Goal: Information Seeking & Learning: Find specific fact

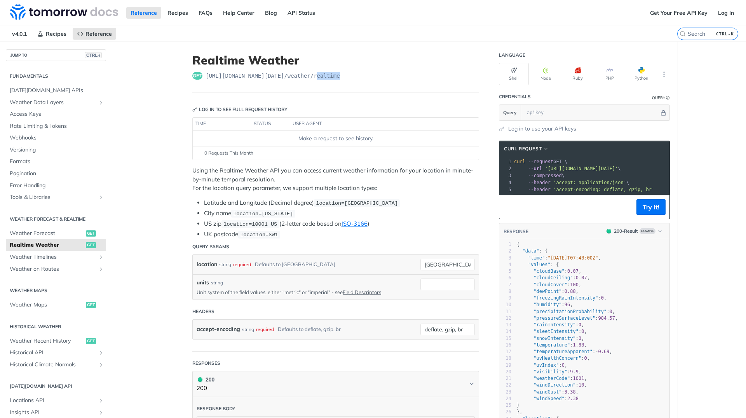
drag, startPoint x: 347, startPoint y: 78, endPoint x: 319, endPoint y: 79, distance: 27.6
click at [319, 79] on div "get [URL][DOMAIN_NAME][DATE] /weather/realtime" at bounding box center [335, 76] width 287 height 8
click at [354, 72] on div "get [URL][DOMAIN_NAME][DATE] /weather/realtime" at bounding box center [335, 76] width 287 height 8
drag, startPoint x: 363, startPoint y: 74, endPoint x: 202, endPoint y: 74, distance: 160.9
click at [202, 74] on div "get [URL][DOMAIN_NAME][DATE] /weather/realtime" at bounding box center [335, 76] width 287 height 8
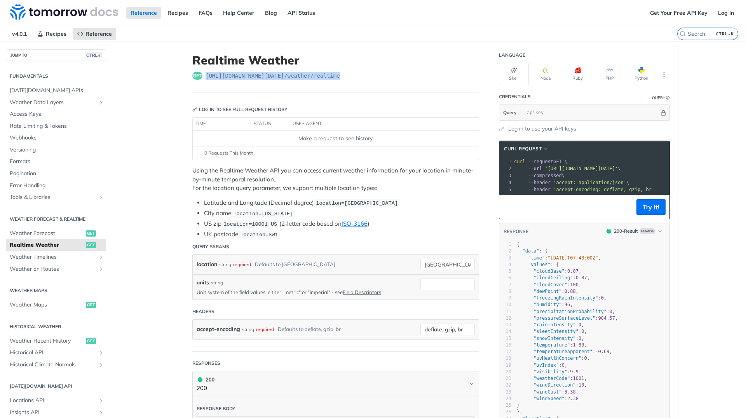
copy span "[URL][DOMAIN_NAME][DATE] /weather/realtime"
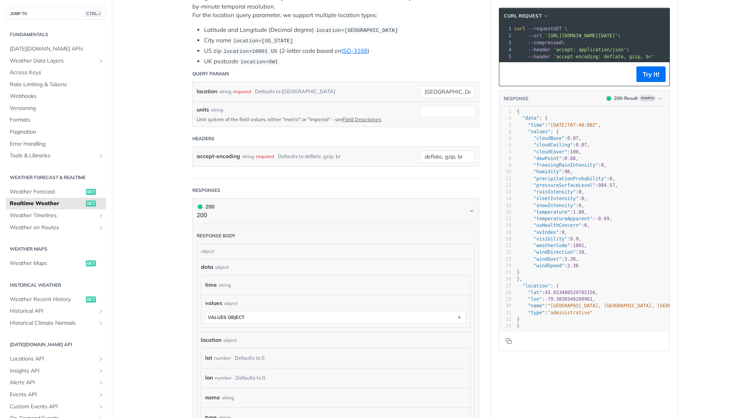
scroll to position [93, 0]
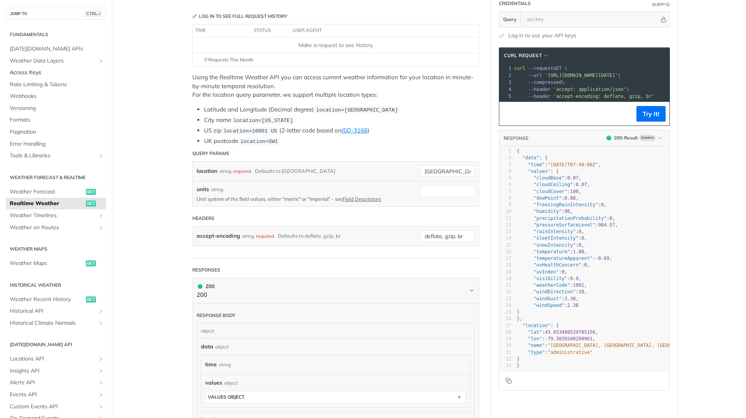
click at [41, 72] on span "Access Keys" at bounding box center [57, 73] width 94 height 8
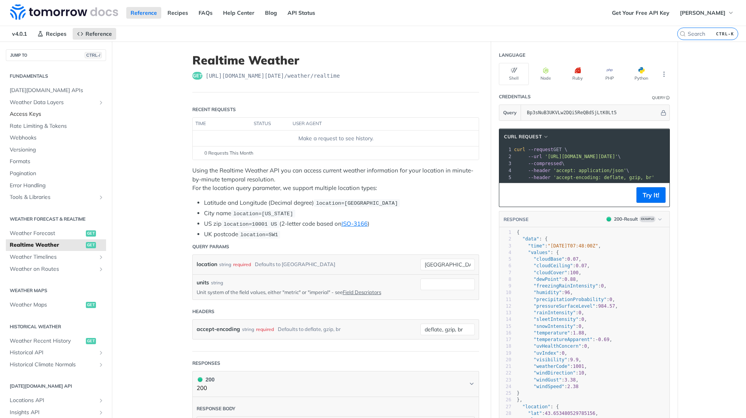
click at [48, 115] on span "Access Keys" at bounding box center [57, 114] width 94 height 8
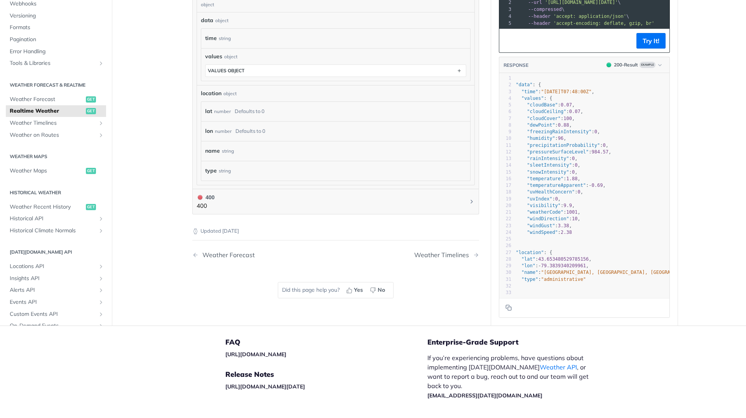
scroll to position [328, 0]
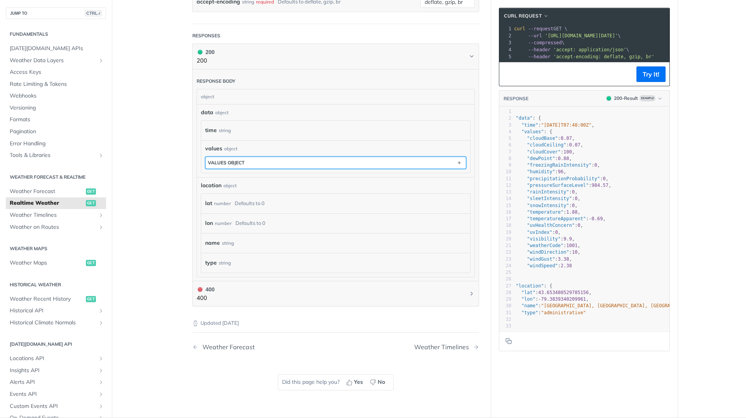
click at [291, 166] on button "values object" at bounding box center [336, 163] width 260 height 12
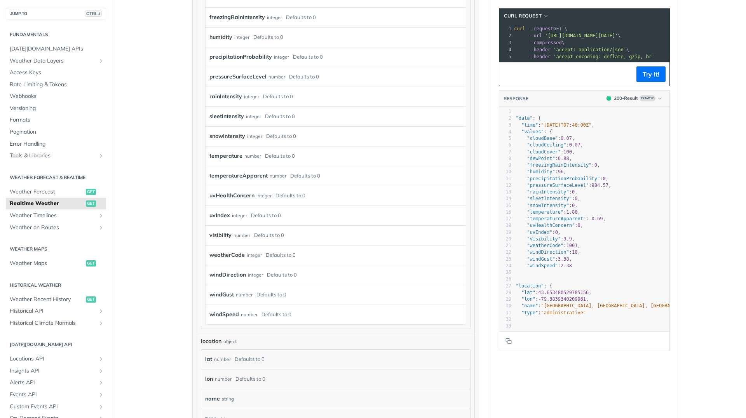
scroll to position [607, 0]
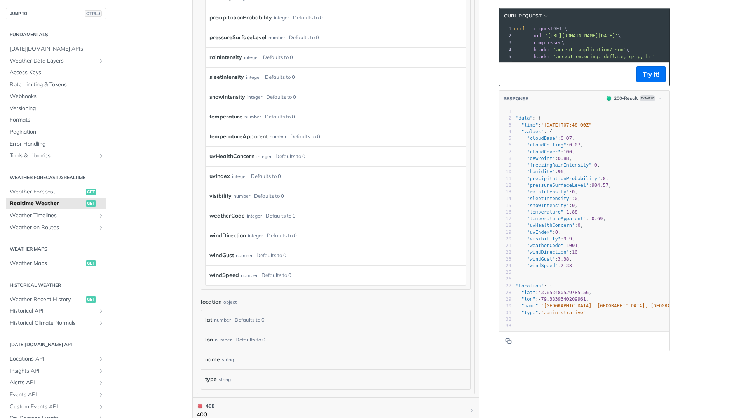
click at [227, 216] on label "weatherCode" at bounding box center [226, 215] width 35 height 11
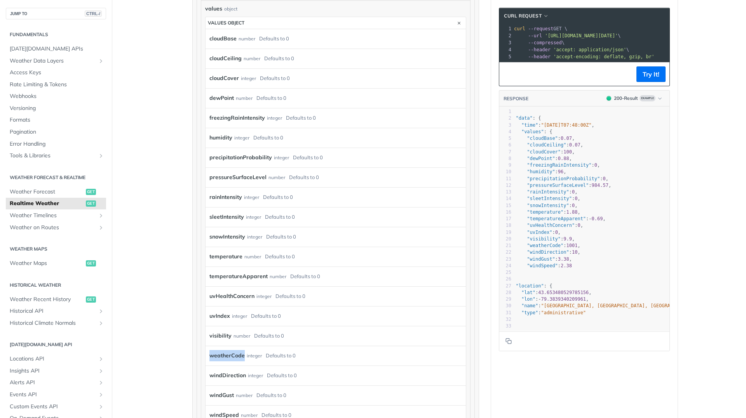
scroll to position [328, 0]
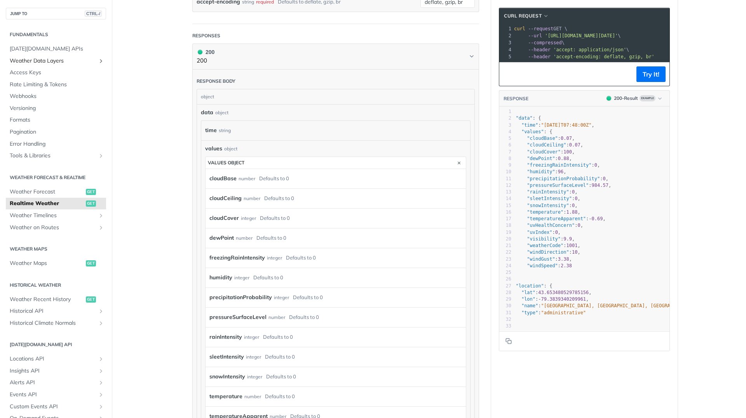
click at [44, 60] on span "Weather Data Layers" at bounding box center [53, 61] width 86 height 8
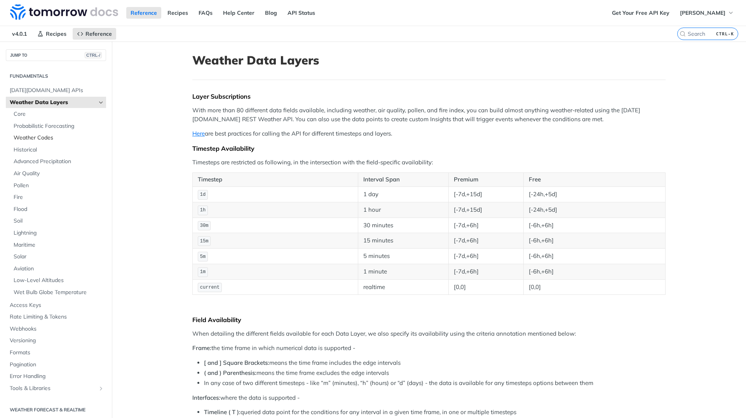
click at [50, 137] on span "Weather Codes" at bounding box center [59, 138] width 91 height 8
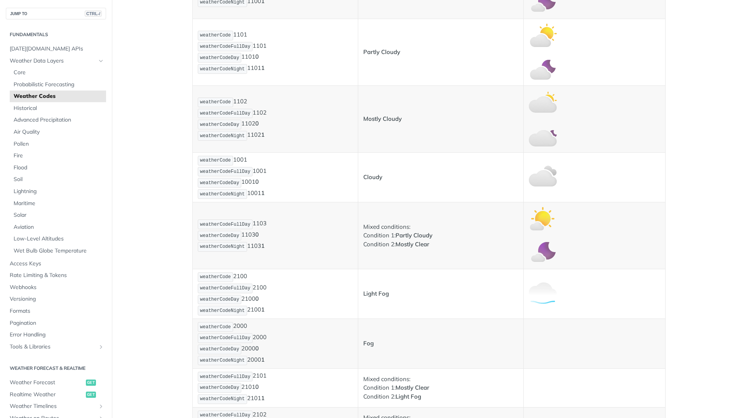
scroll to position [373, 0]
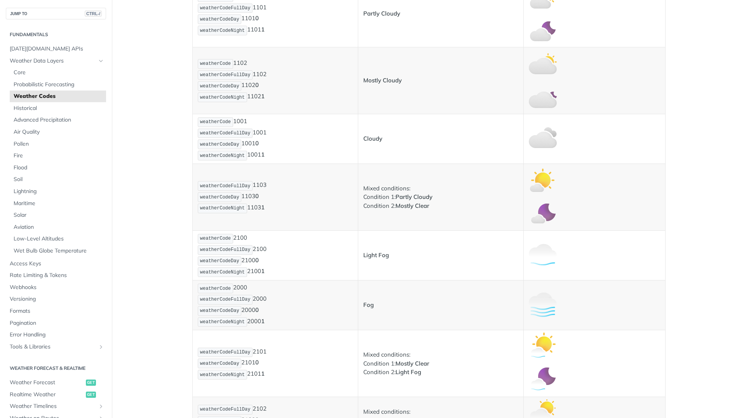
click at [265, 181] on p "weatherCodeFullDay 1103 weatherCodeDay 1103 0 weatherCodeNight 1103 1" at bounding box center [275, 196] width 155 height 33
click at [260, 184] on p "weatherCodeFullDay 1103 weatherCodeDay 1103 0 weatherCodeNight 1103 1" at bounding box center [275, 196] width 155 height 33
copy p "1103"
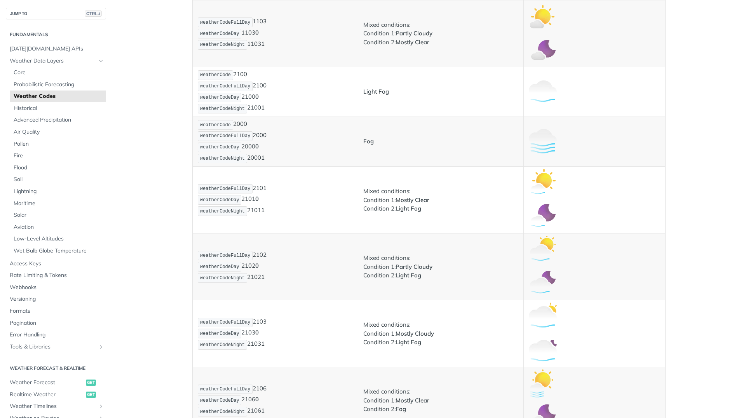
scroll to position [559, 0]
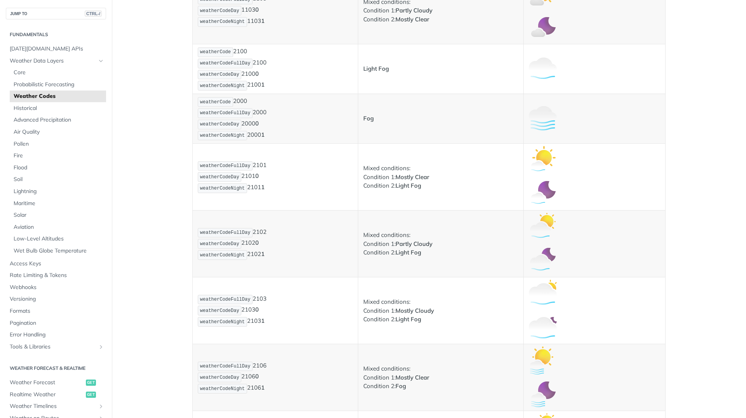
click at [258, 164] on p "weatherCodeFullDay 2101 weatherCodeDay 2101 0 weatherCodeNight 2101 1" at bounding box center [275, 176] width 155 height 33
copy p "2101"
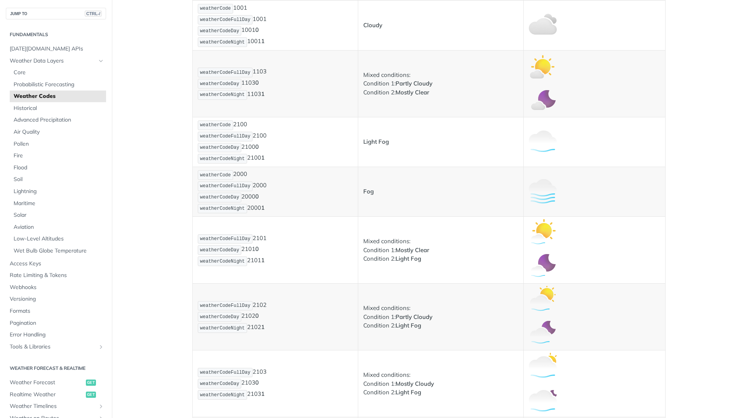
scroll to position [466, 0]
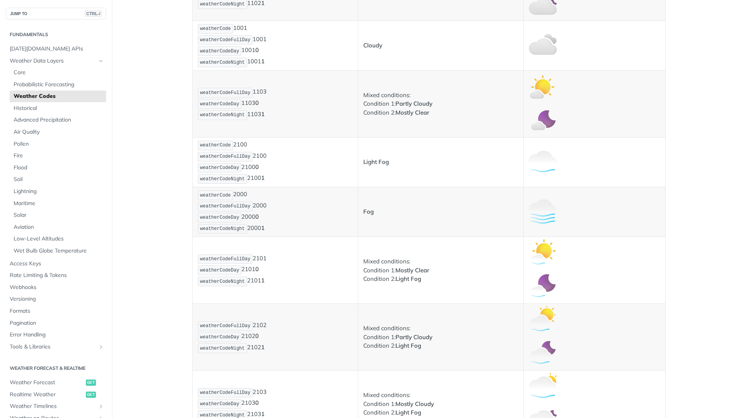
click at [235, 142] on p "weatherCode 2100 weatherCodeFullDay 2100 weatherCodeDay 2100 0 weatherCodeNight…" at bounding box center [275, 162] width 155 height 45
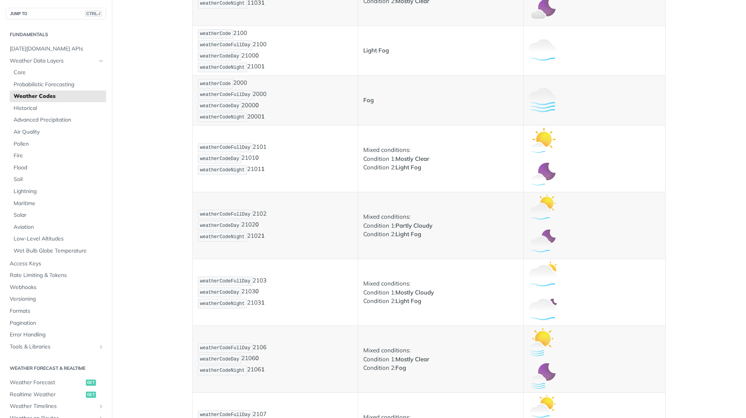
scroll to position [559, 0]
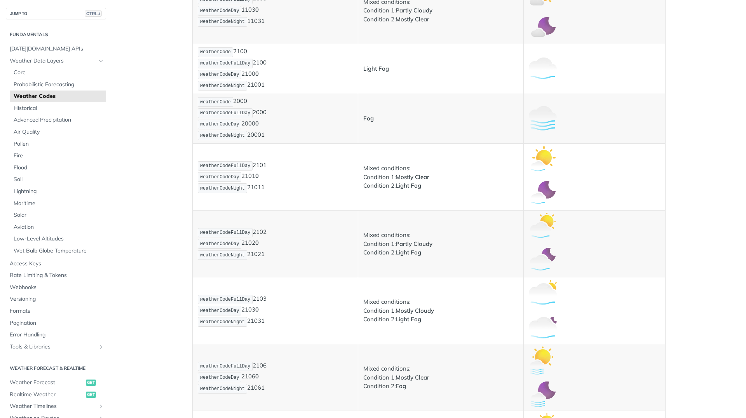
click at [214, 99] on span "weatherCode" at bounding box center [215, 101] width 31 height 5
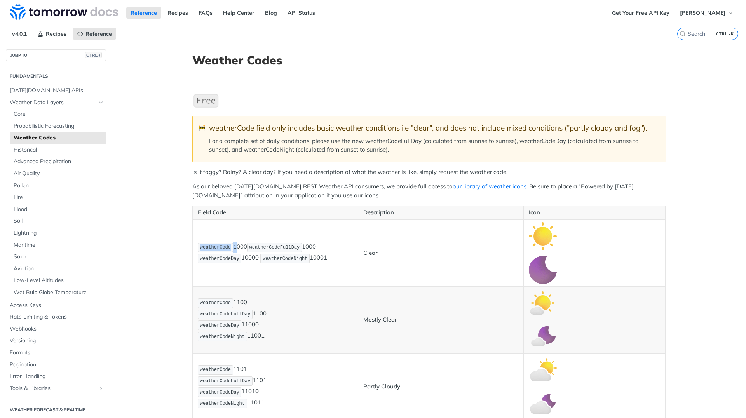
drag, startPoint x: 232, startPoint y: 249, endPoint x: 198, endPoint y: 245, distance: 33.7
click at [198, 245] on p "weatherCode 1000 weatherCodeFullDay 1000 weatherCodeDay 1000 0 weatherCodeNight…" at bounding box center [275, 253] width 155 height 23
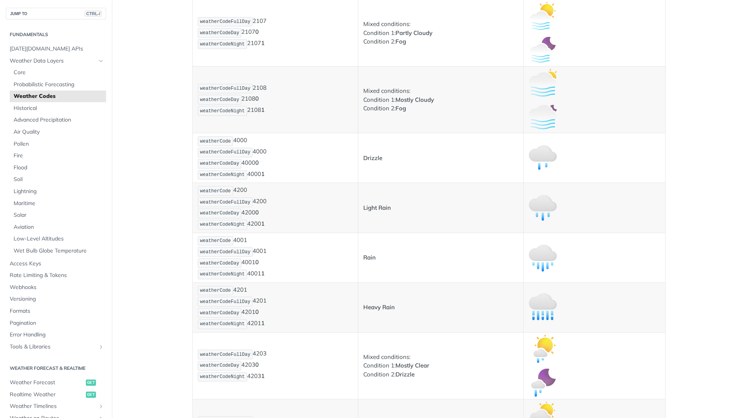
scroll to position [979, 0]
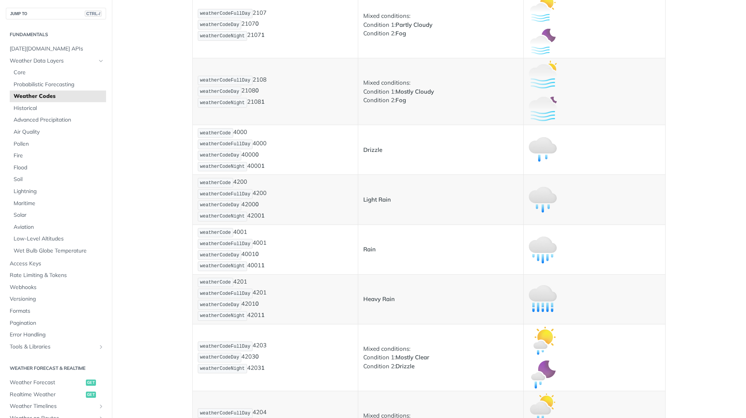
click at [241, 132] on p "weatherCode 4000 weatherCodeFullDay 4000 weatherCodeDay 4000 0 weatherCodeNight…" at bounding box center [275, 149] width 155 height 45
copy p "4000"
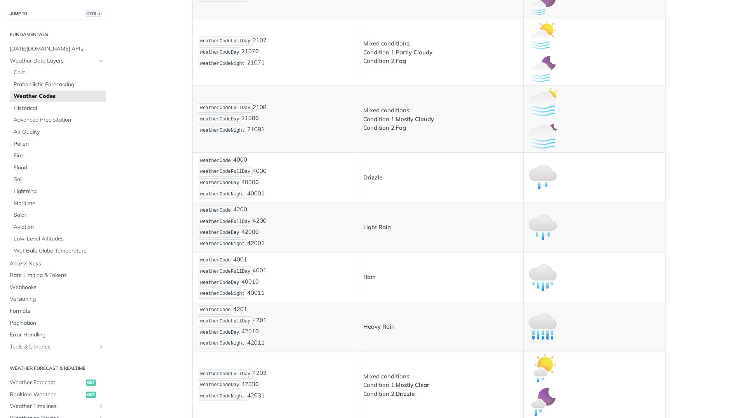
scroll to position [932, 0]
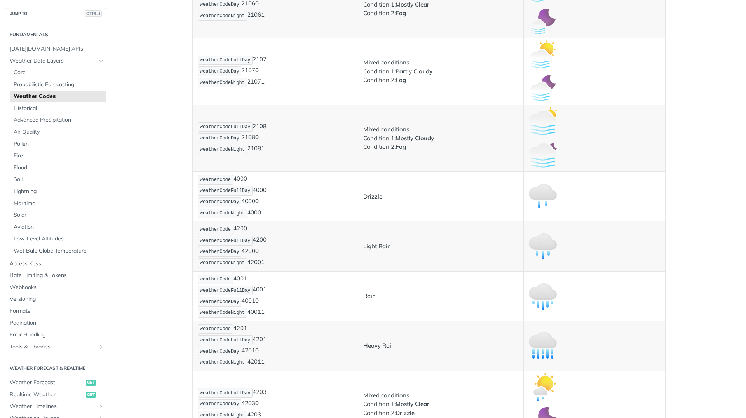
click at [292, 180] on p "weatherCode 4000 weatherCodeFullDay 4000 weatherCodeDay 4000 0 weatherCodeNight…" at bounding box center [275, 196] width 155 height 45
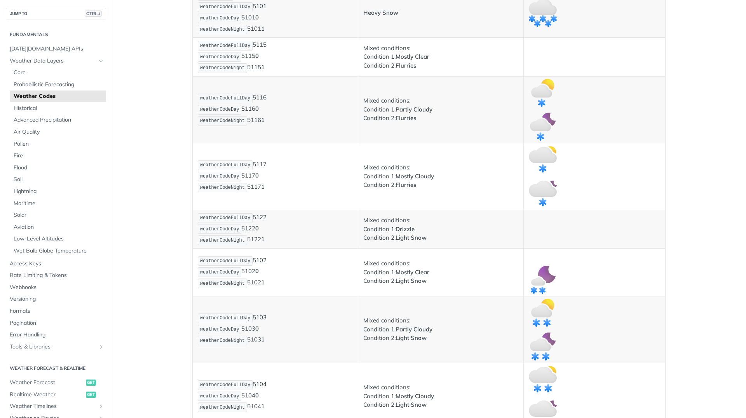
scroll to position [2027, 0]
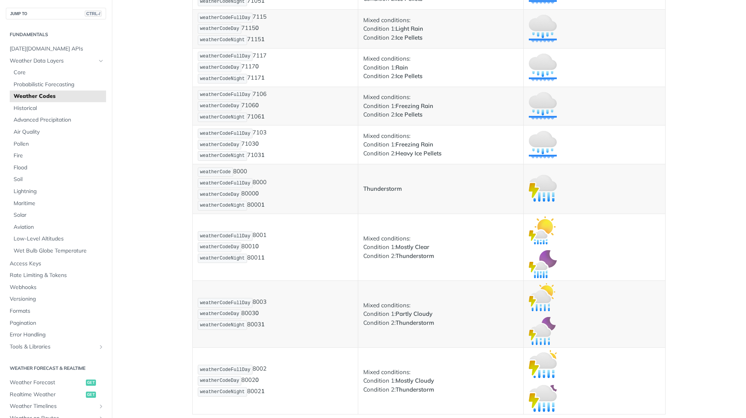
scroll to position [4359, 0]
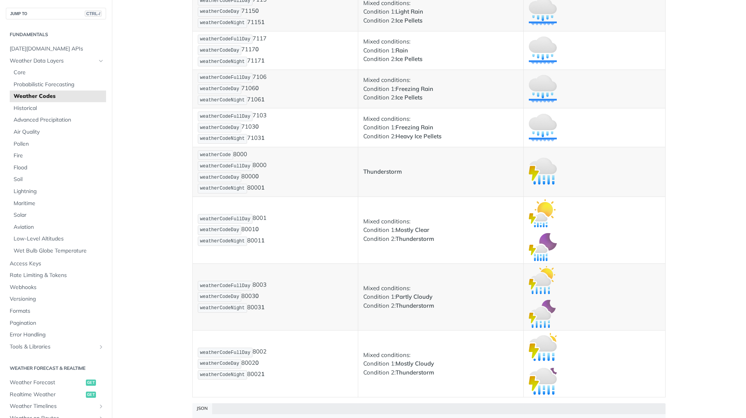
copy p "7102"
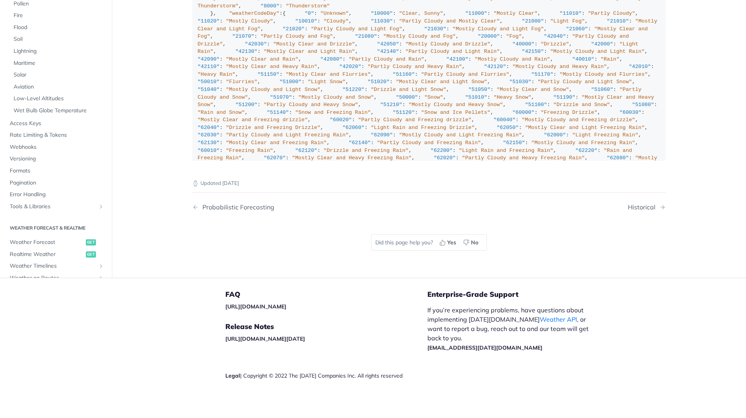
scroll to position [0, 0]
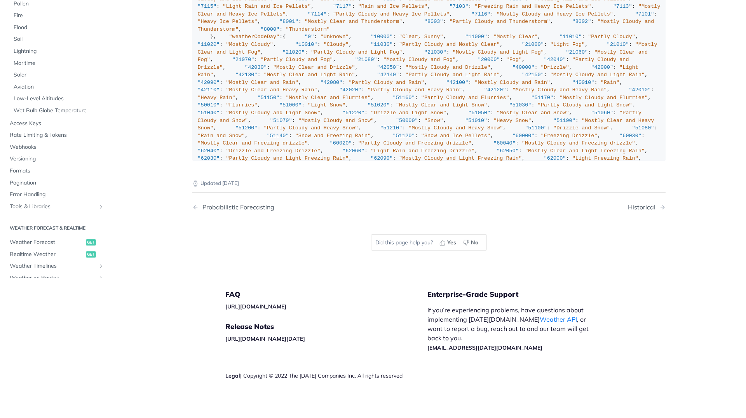
click at [301, 203] on div ""weatherCode" : { "0" : "Unknown" , "1000" : "Clear, Sunny" , "1100" : "Mostly …" at bounding box center [429, 120] width 463 height 661
